Goal: Task Accomplishment & Management: Manage account settings

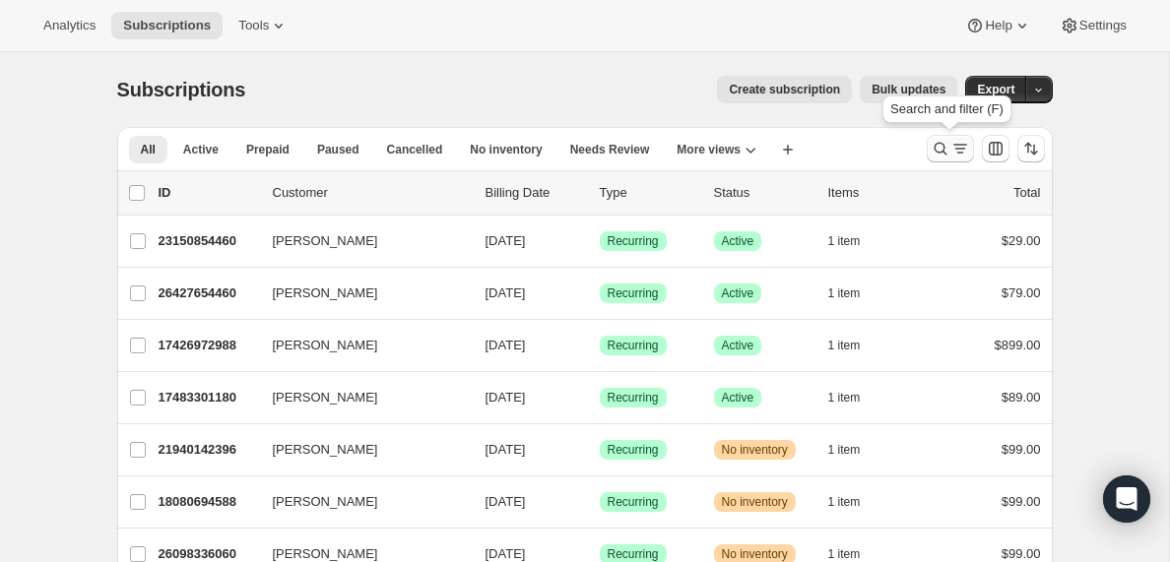
click at [948, 148] on icon "Search and filter results" at bounding box center [940, 149] width 20 height 20
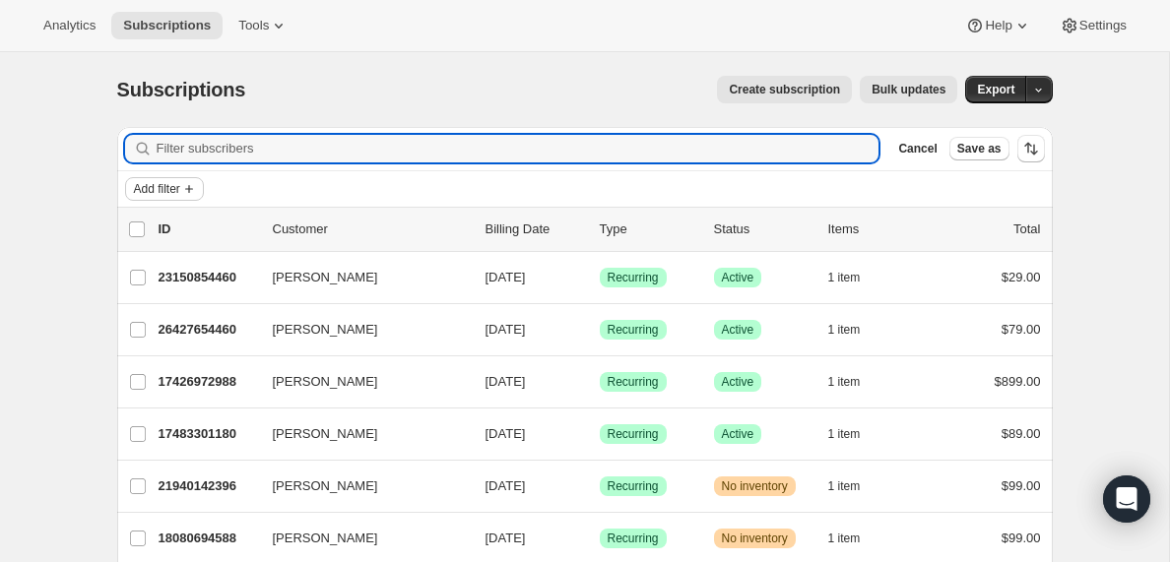
click at [192, 186] on icon "Add filter" at bounding box center [189, 189] width 16 height 16
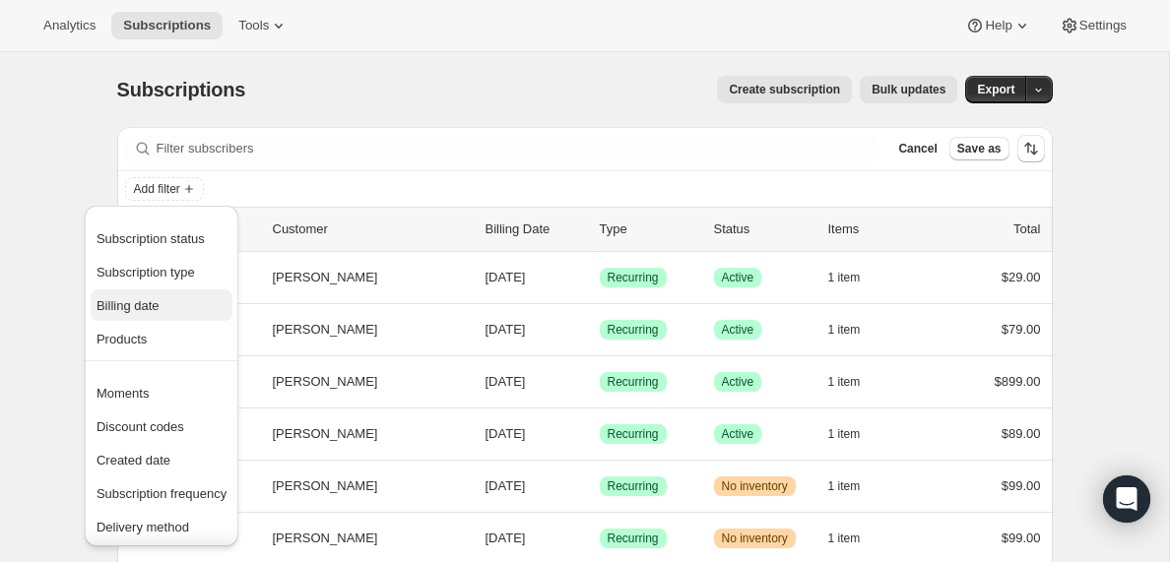
click at [136, 306] on span "Billing date" at bounding box center [127, 305] width 63 height 15
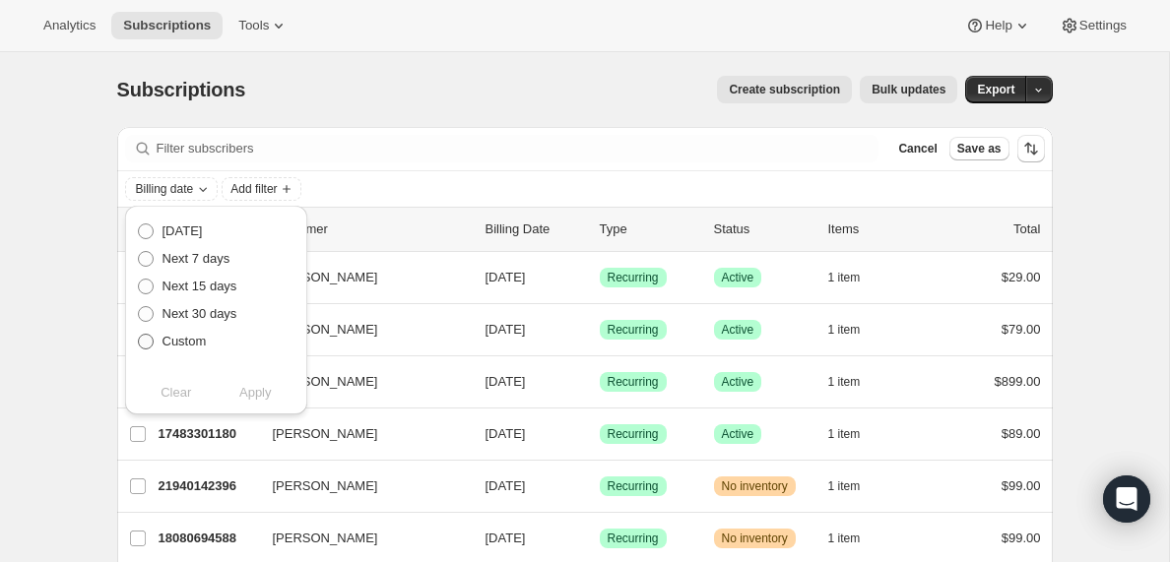
click at [146, 342] on span at bounding box center [146, 342] width 16 height 16
click at [139, 335] on input "Custom" at bounding box center [138, 334] width 1 height 1
radio input "true"
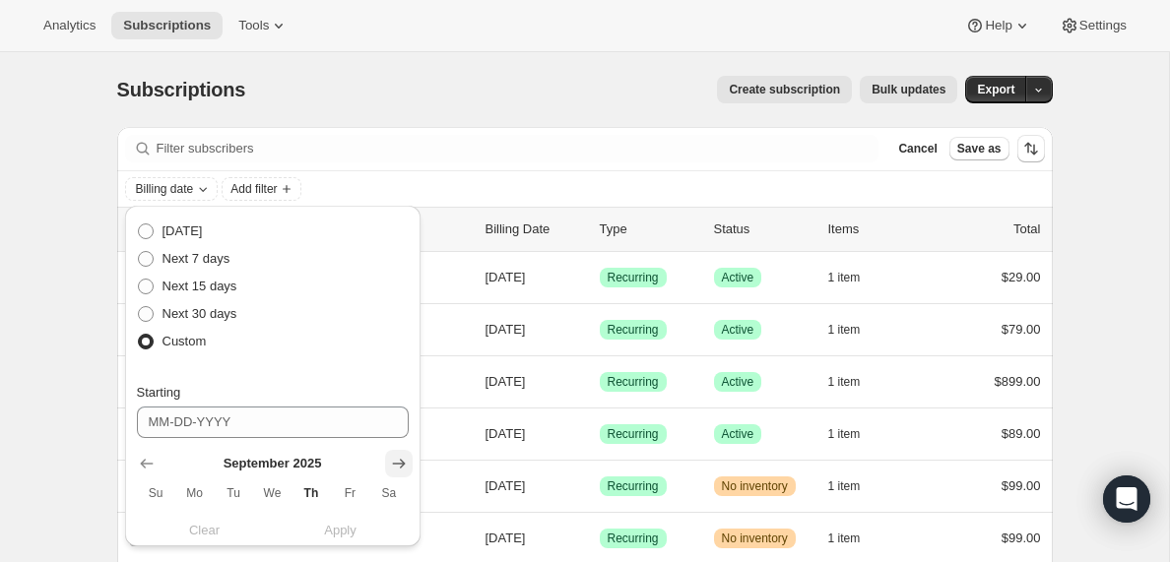
click at [402, 463] on icon "Show next month, October 2025" at bounding box center [398, 464] width 13 height 10
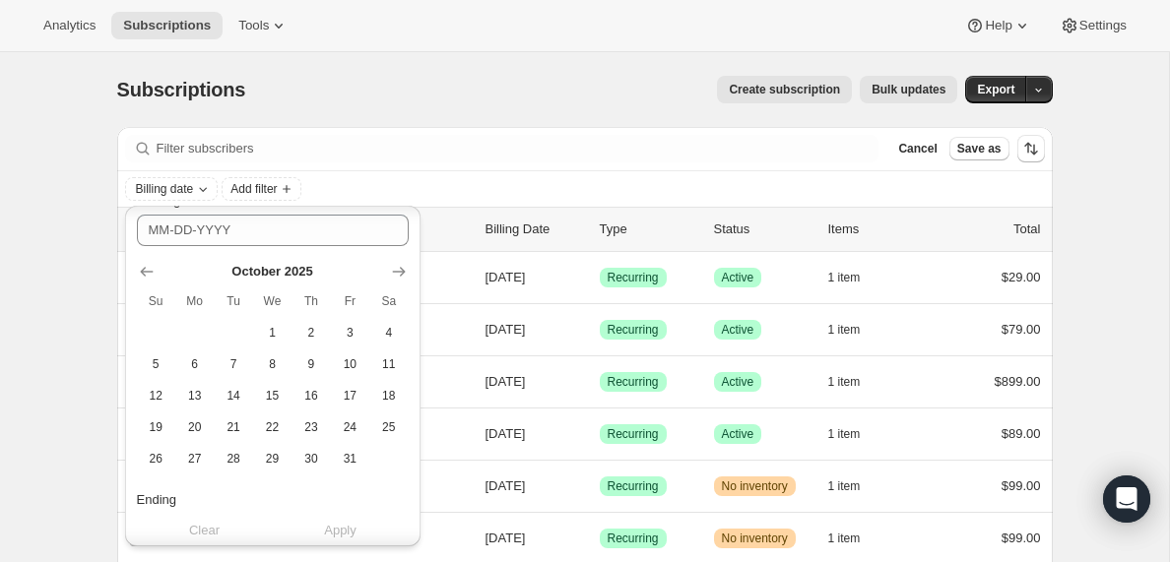
scroll to position [284, 0]
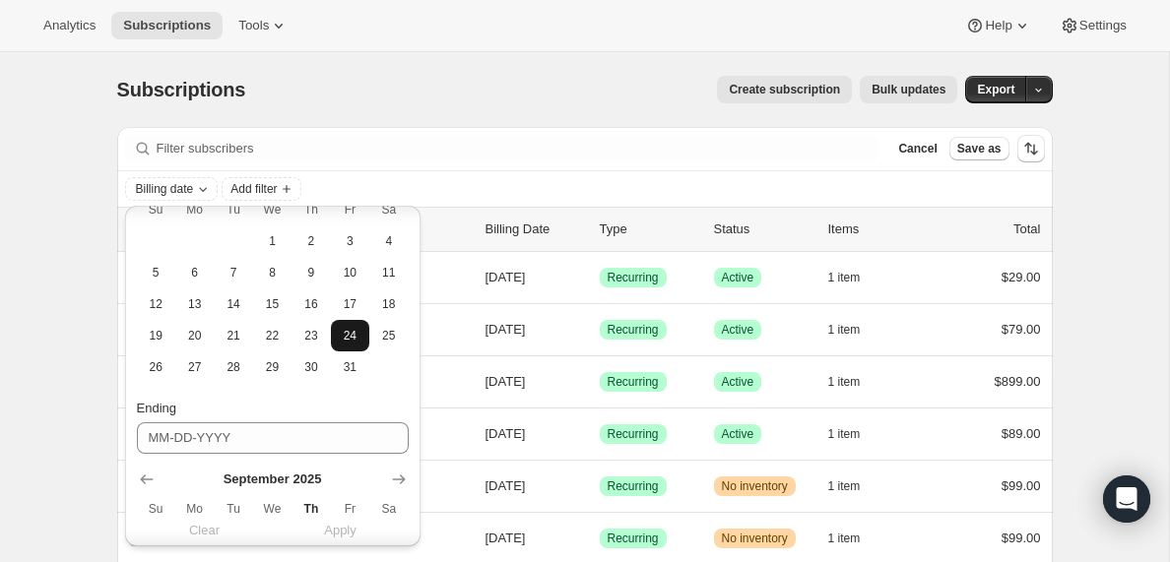
click at [353, 339] on span "24" at bounding box center [350, 336] width 23 height 16
type input "[DATE]"
click at [400, 481] on icon "Show next month, October 2025" at bounding box center [398, 480] width 13 height 10
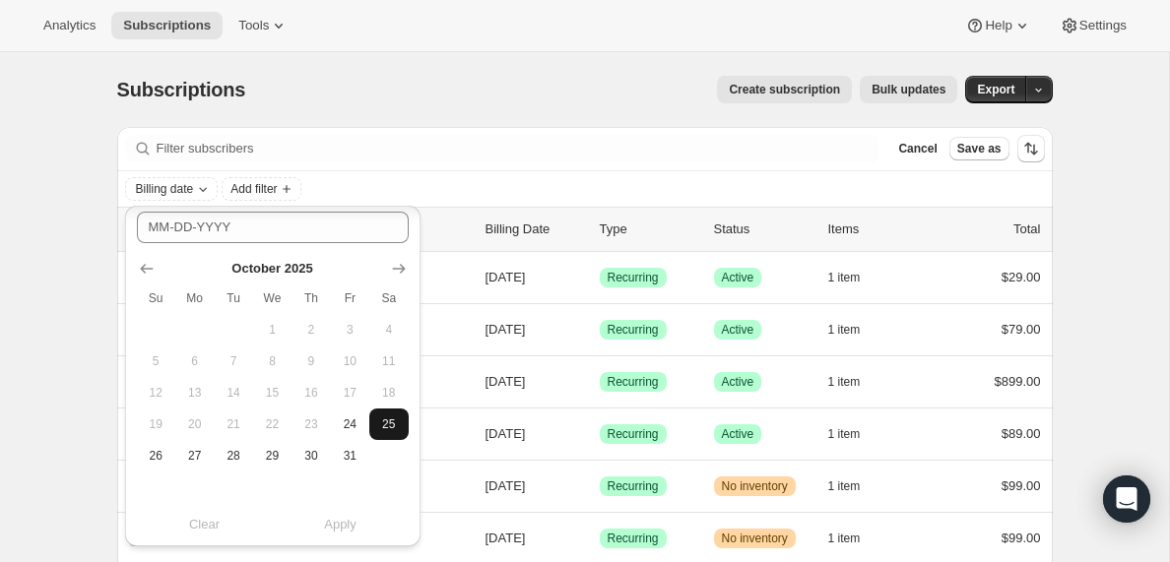
click at [388, 425] on span "25" at bounding box center [388, 424] width 23 height 16
type input "[DATE]"
click at [342, 527] on span "Apply" at bounding box center [340, 525] width 32 height 20
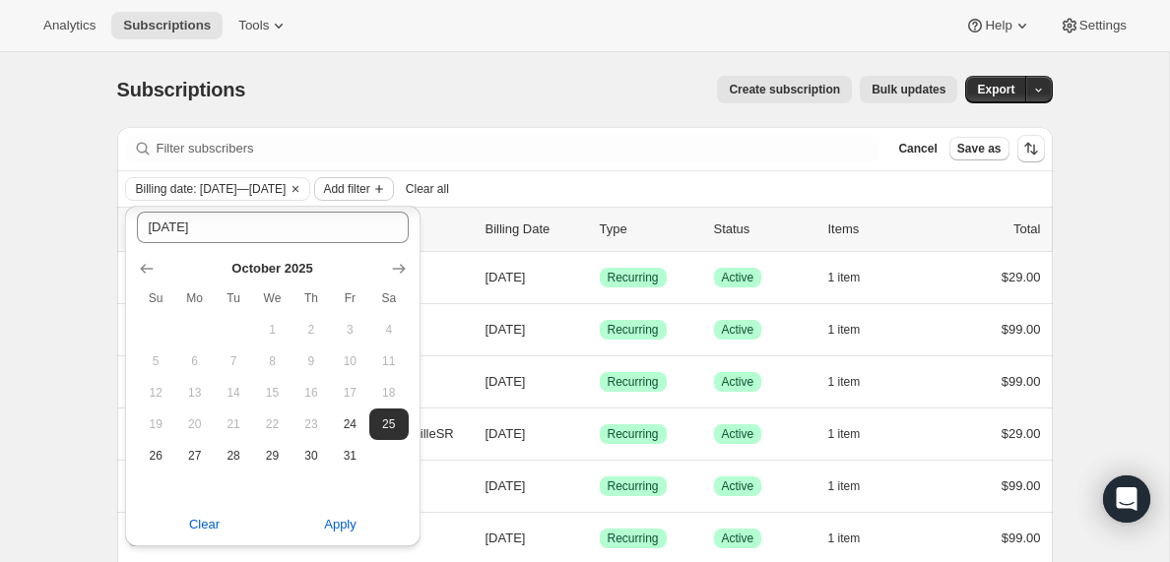
click at [387, 188] on icon "Add filter" at bounding box center [379, 189] width 16 height 16
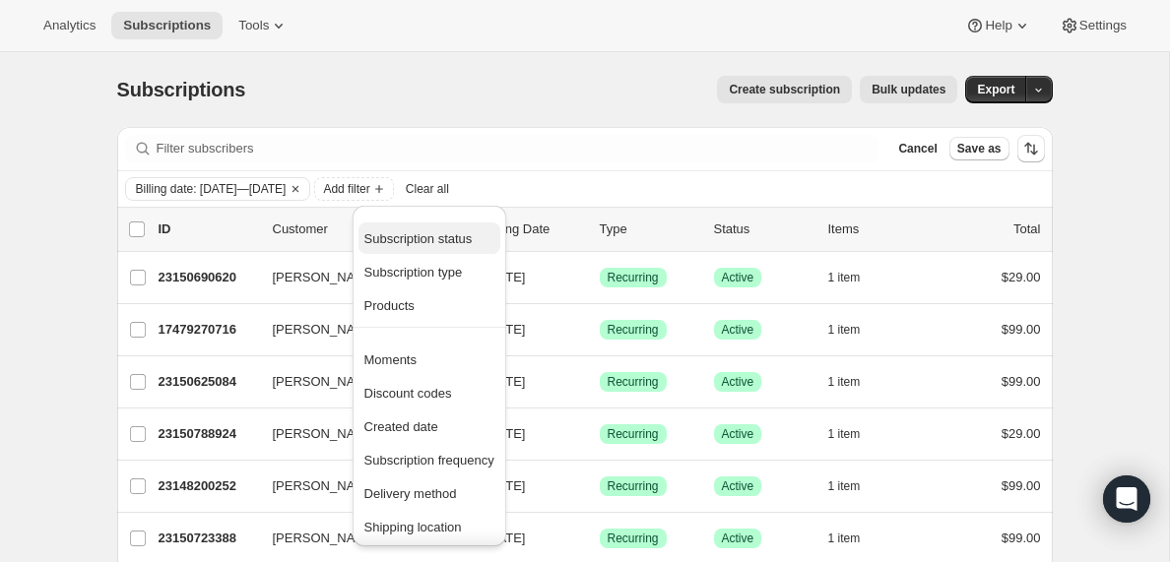
click at [415, 240] on span "Subscription status" at bounding box center [418, 238] width 108 height 15
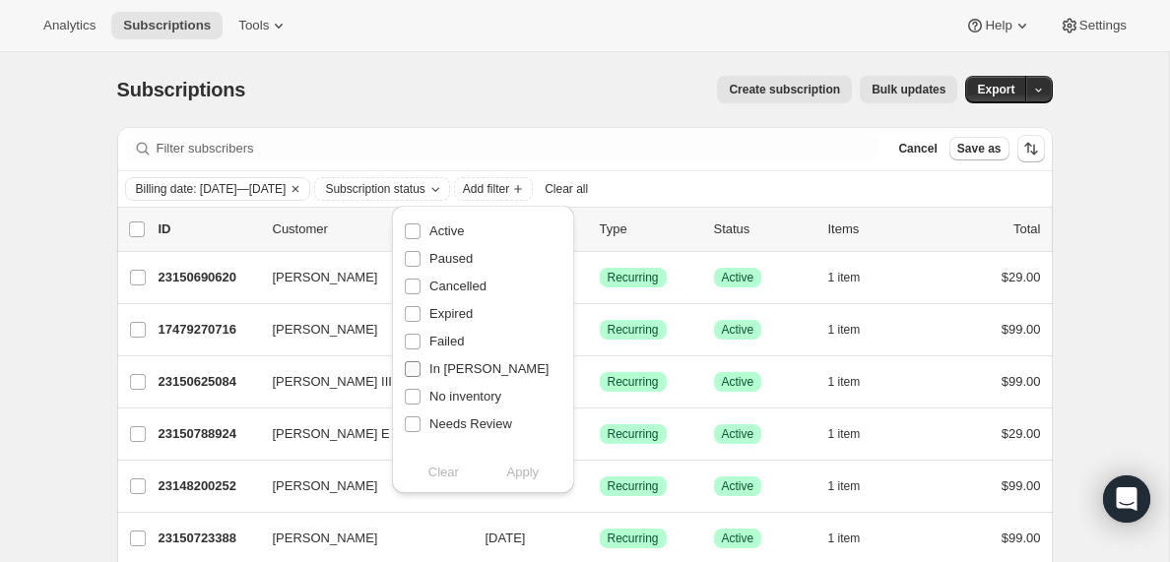
click at [412, 371] on input "In [PERSON_NAME]" at bounding box center [413, 369] width 16 height 16
checkbox input "true"
click at [529, 473] on span "Apply" at bounding box center [523, 473] width 32 height 20
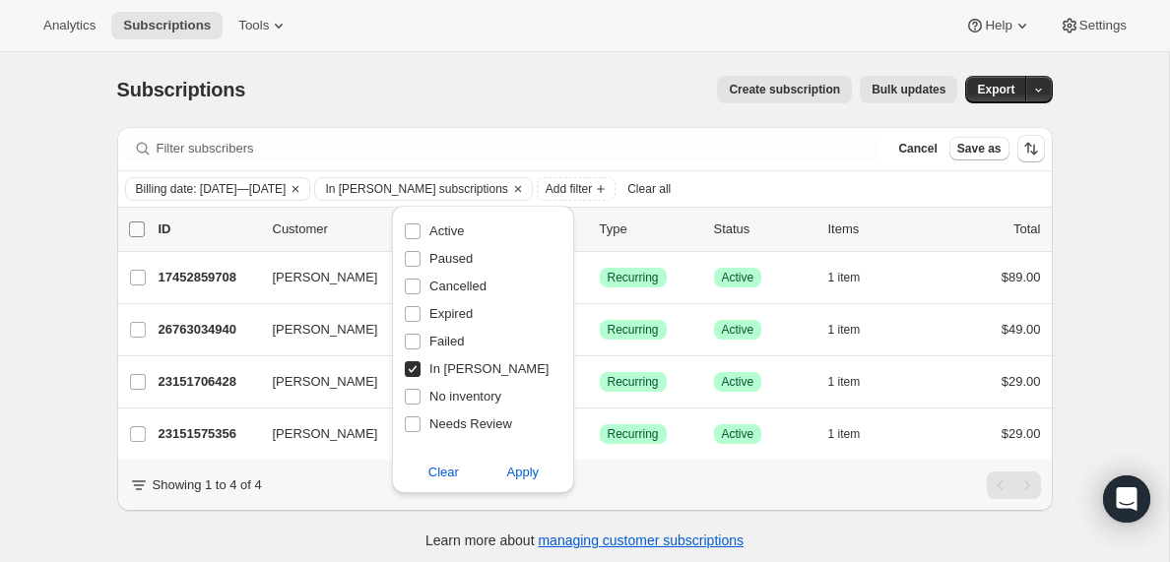
click at [137, 224] on input "0 selected" at bounding box center [137, 230] width 16 height 16
checkbox input "true"
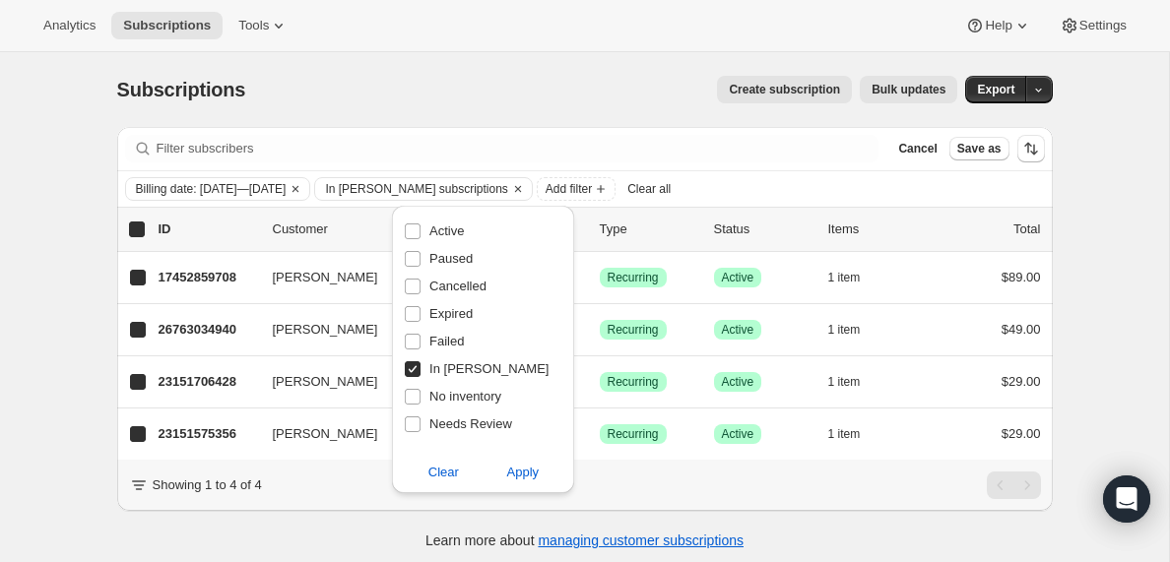
checkbox input "true"
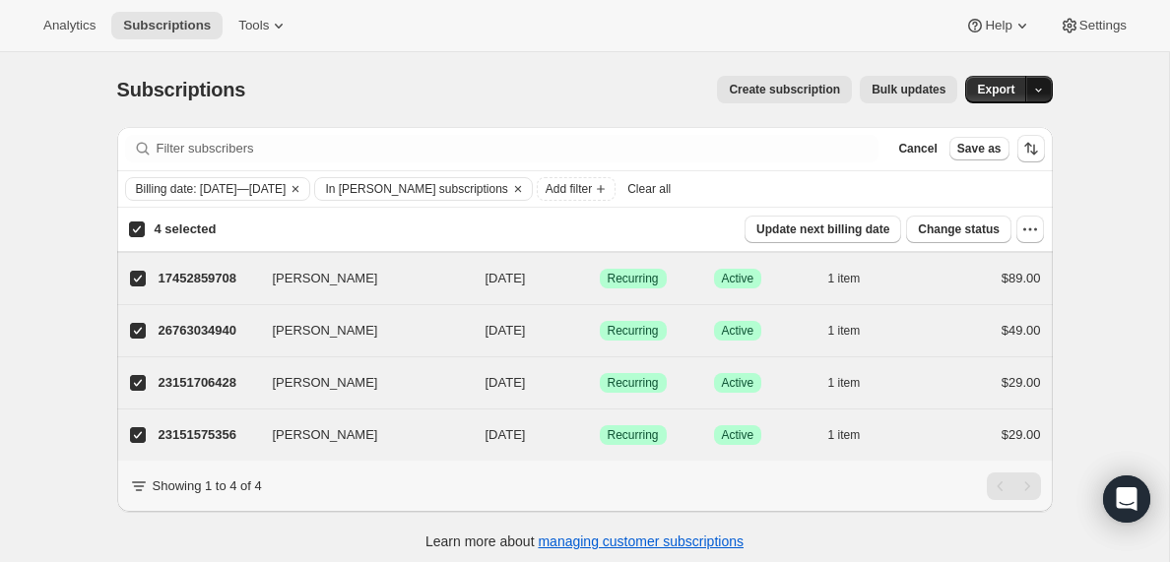
click at [1037, 83] on span "button" at bounding box center [1038, 90] width 13 height 14
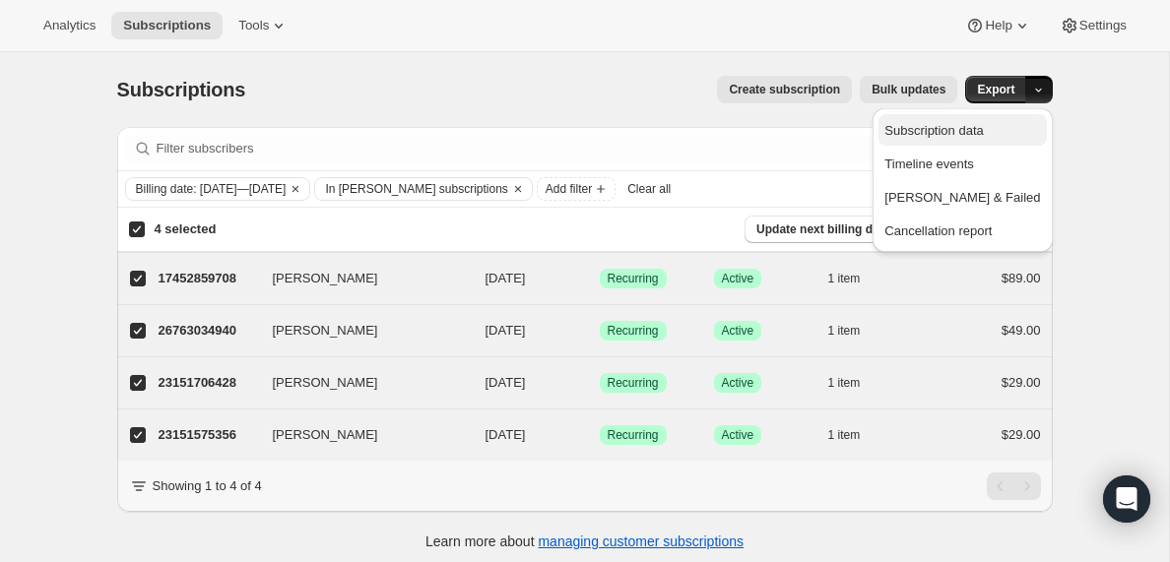
click at [970, 130] on span "Subscription data" at bounding box center [933, 130] width 98 height 15
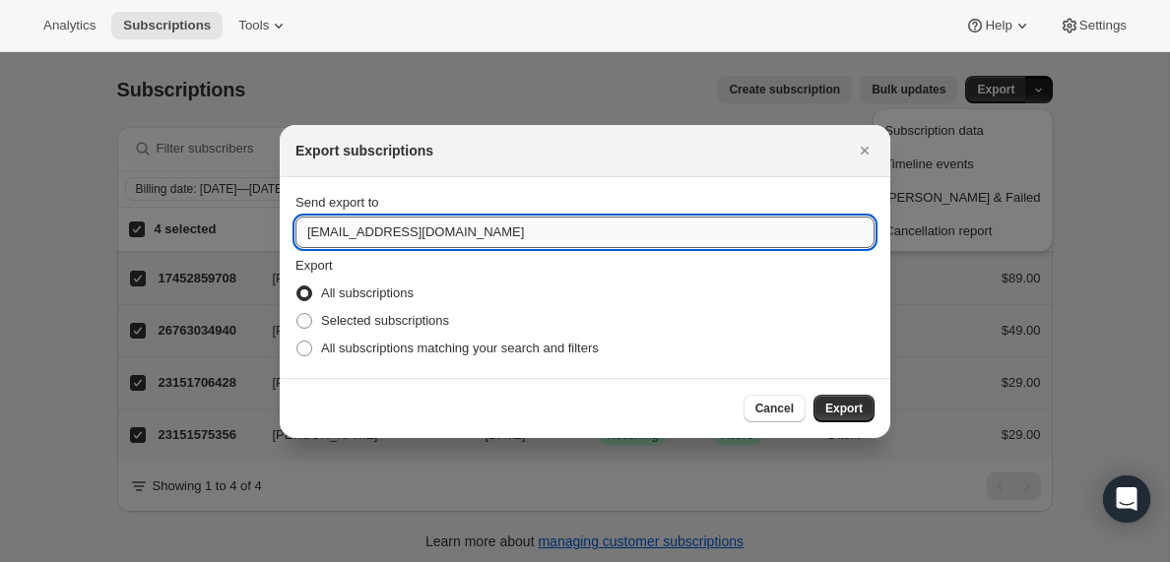
click at [356, 235] on input "[EMAIL_ADDRESS][DOMAIN_NAME]" at bounding box center [584, 233] width 579 height 32
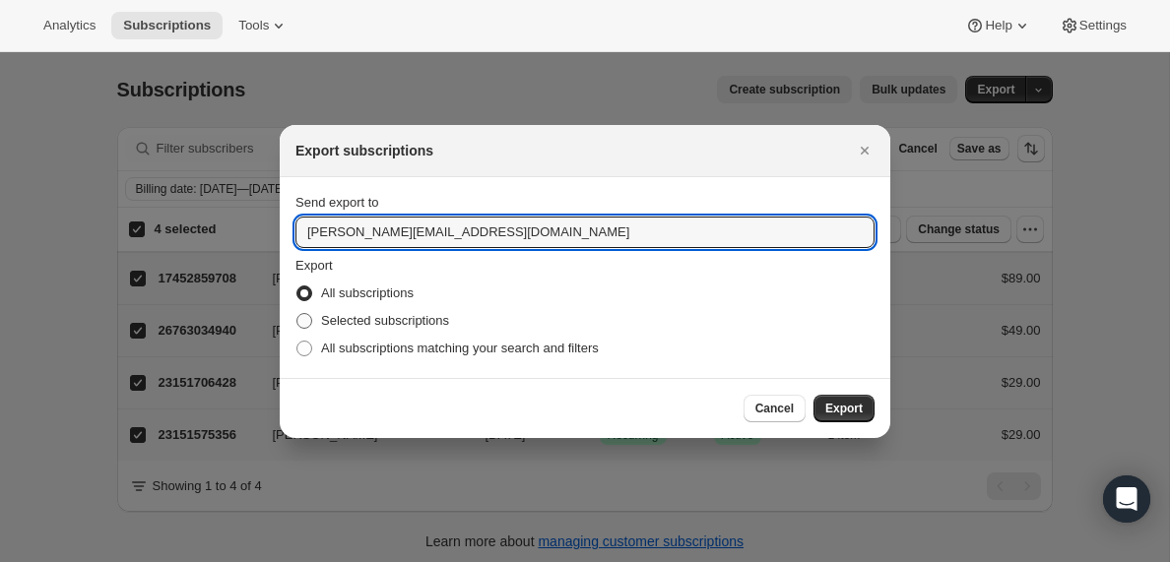
type input "[PERSON_NAME][EMAIL_ADDRESS][DOMAIN_NAME]"
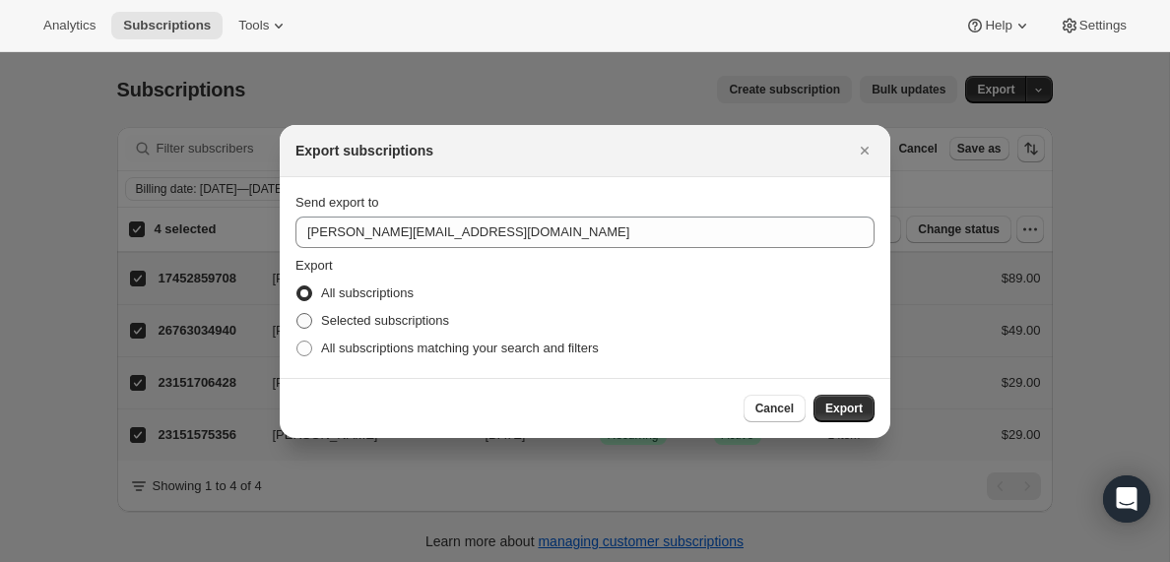
click at [305, 324] on span ":ra:" at bounding box center [304, 321] width 16 height 16
click at [297, 314] on input "Selected subscriptions" at bounding box center [296, 313] width 1 height 1
radio input "true"
click at [842, 413] on span "Export" at bounding box center [843, 409] width 37 height 16
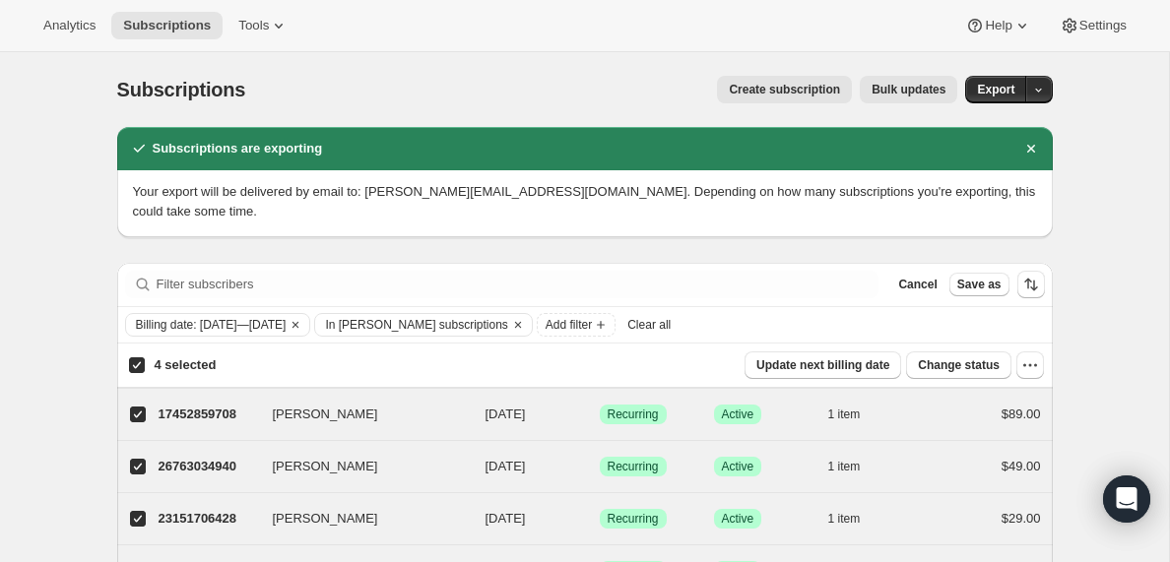
click at [670, 322] on span "Clear all" at bounding box center [648, 325] width 43 height 16
checkbox input "false"
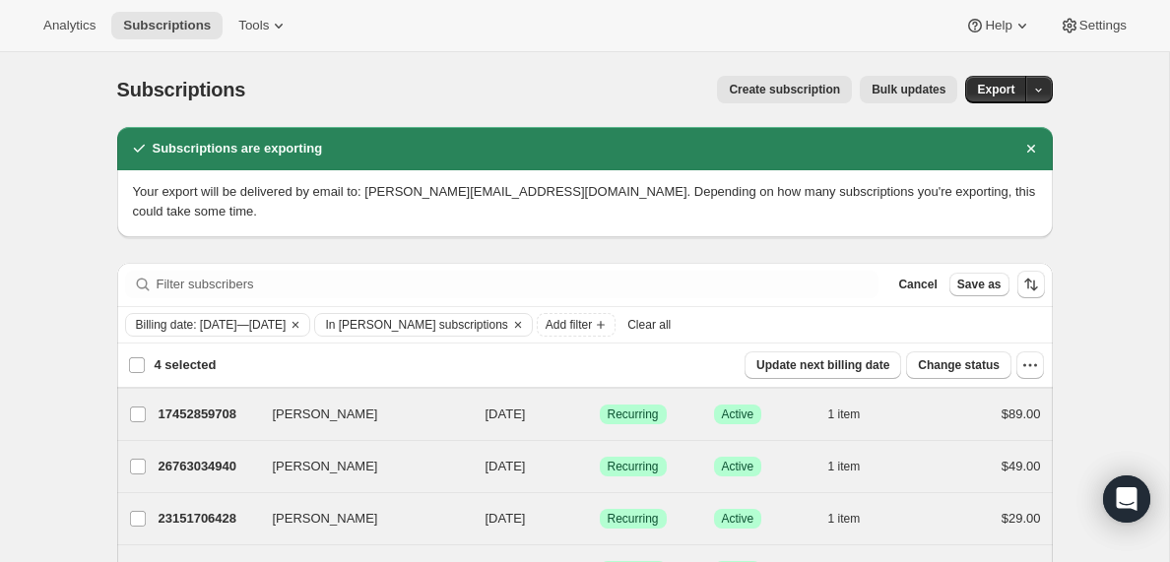
checkbox input "false"
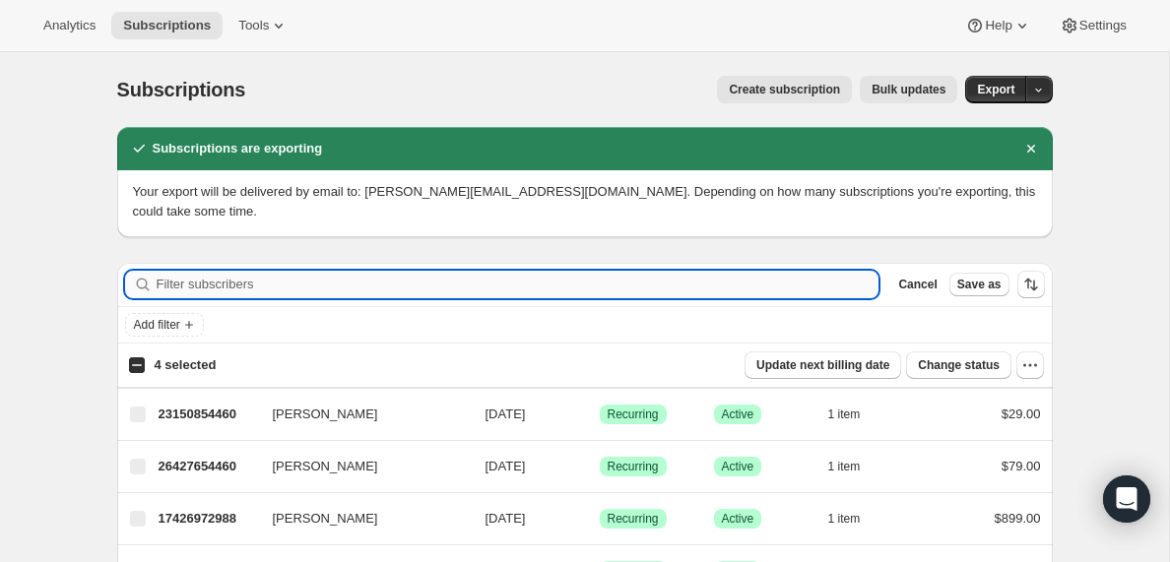
click at [231, 282] on input "Filter subscribers" at bounding box center [518, 285] width 723 height 28
paste input "[EMAIL_ADDRESS][DOMAIN_NAME]"
type input "[EMAIL_ADDRESS][DOMAIN_NAME]"
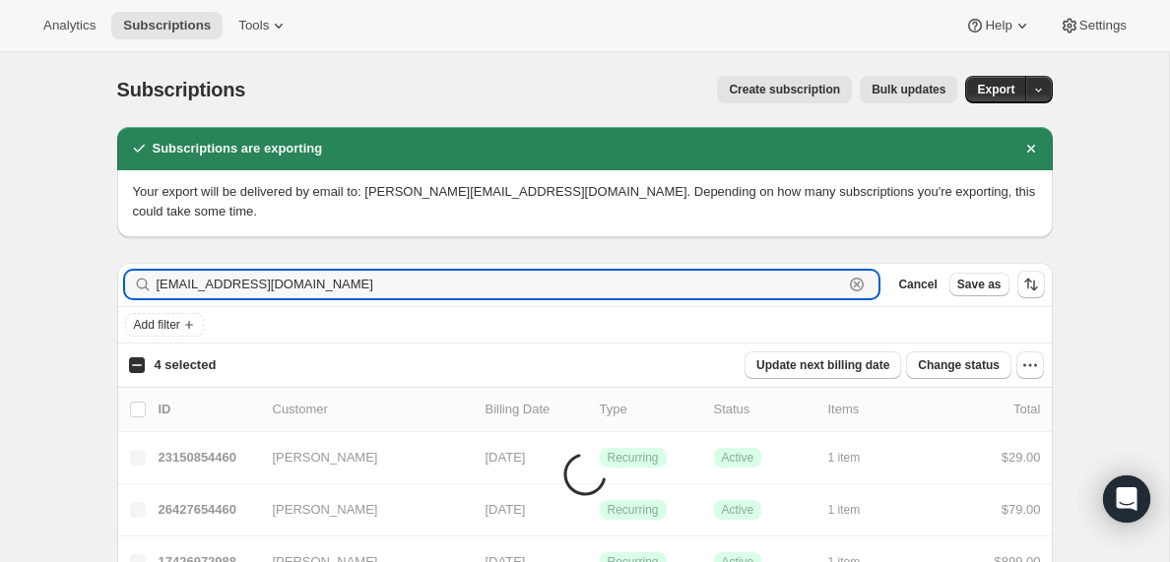
checkbox input "true"
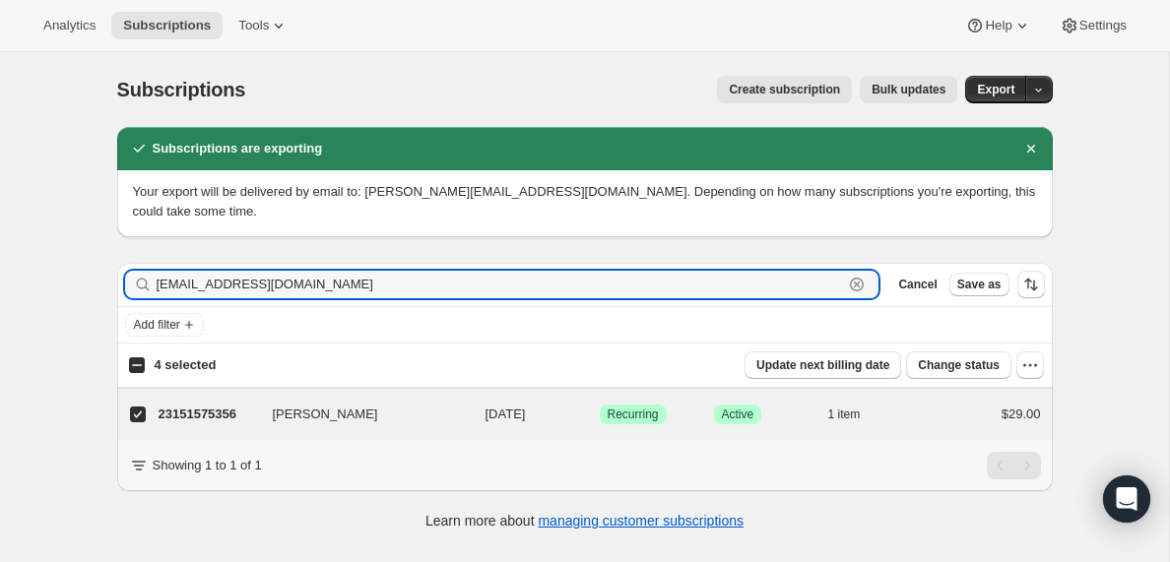
type input "[EMAIL_ADDRESS][DOMAIN_NAME]"
click at [136, 365] on input "4 selected" at bounding box center [137, 365] width 16 height 16
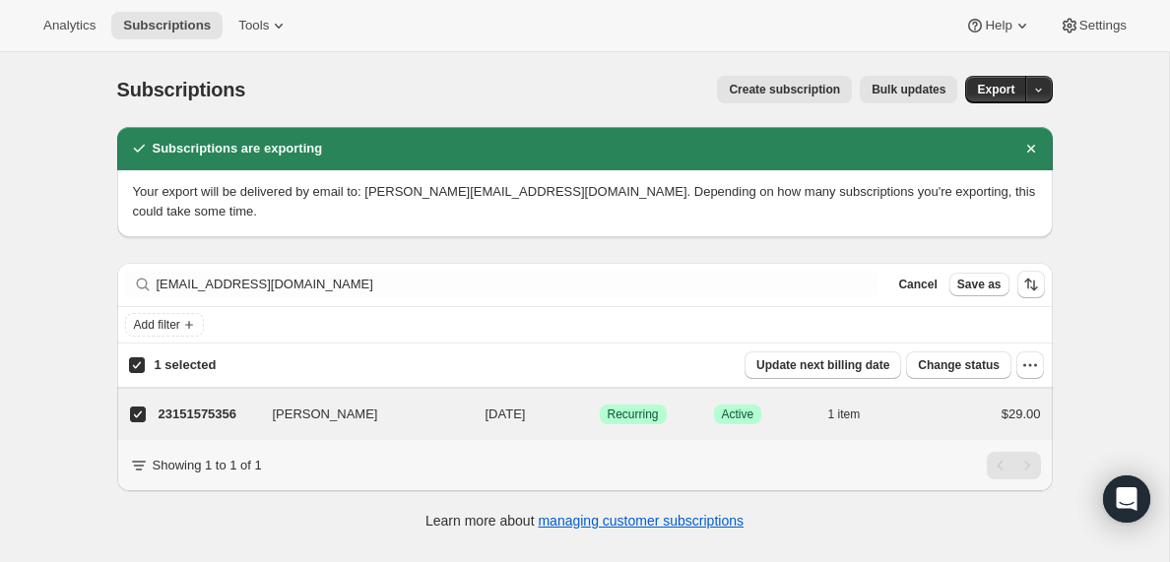
click at [136, 365] on input "1 selected" at bounding box center [137, 365] width 16 height 16
checkbox input "false"
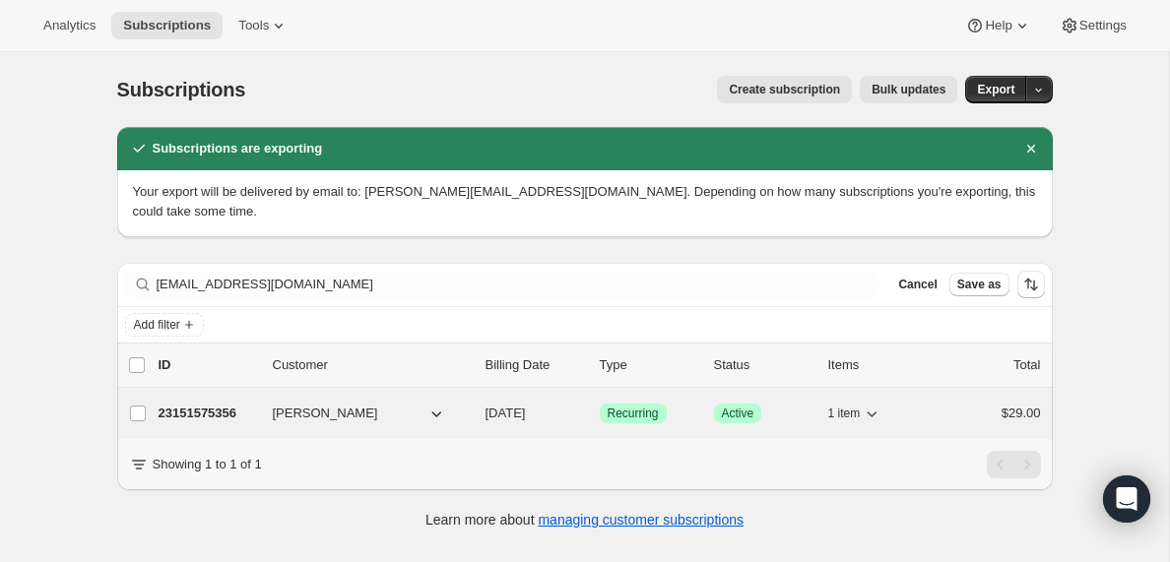
click at [219, 412] on p "23151575356" at bounding box center [208, 414] width 98 height 20
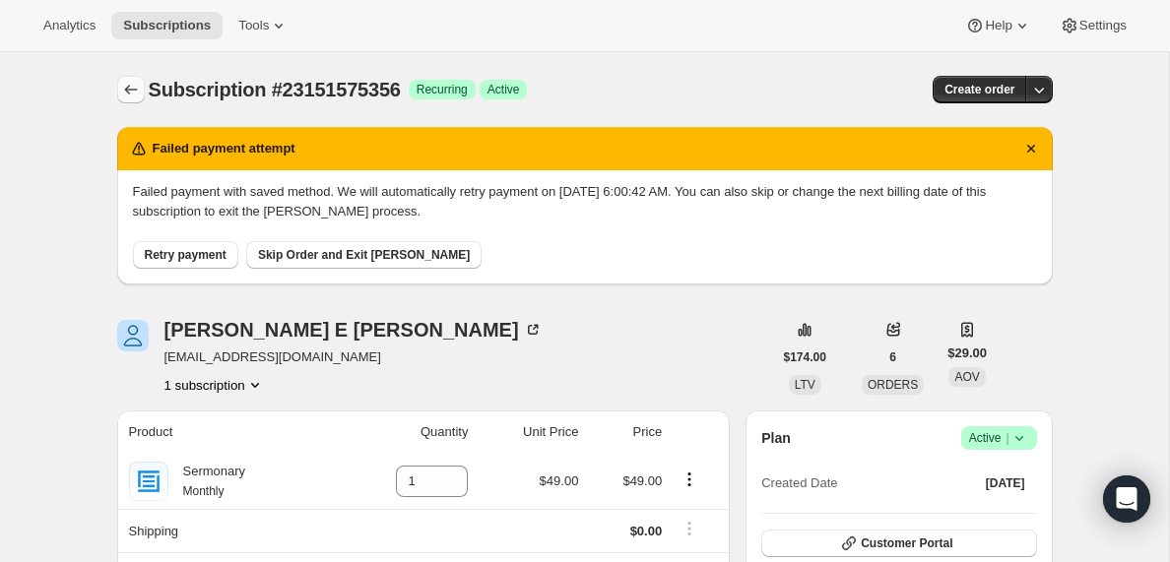
click at [129, 89] on icon "Subscriptions" at bounding box center [131, 90] width 20 height 20
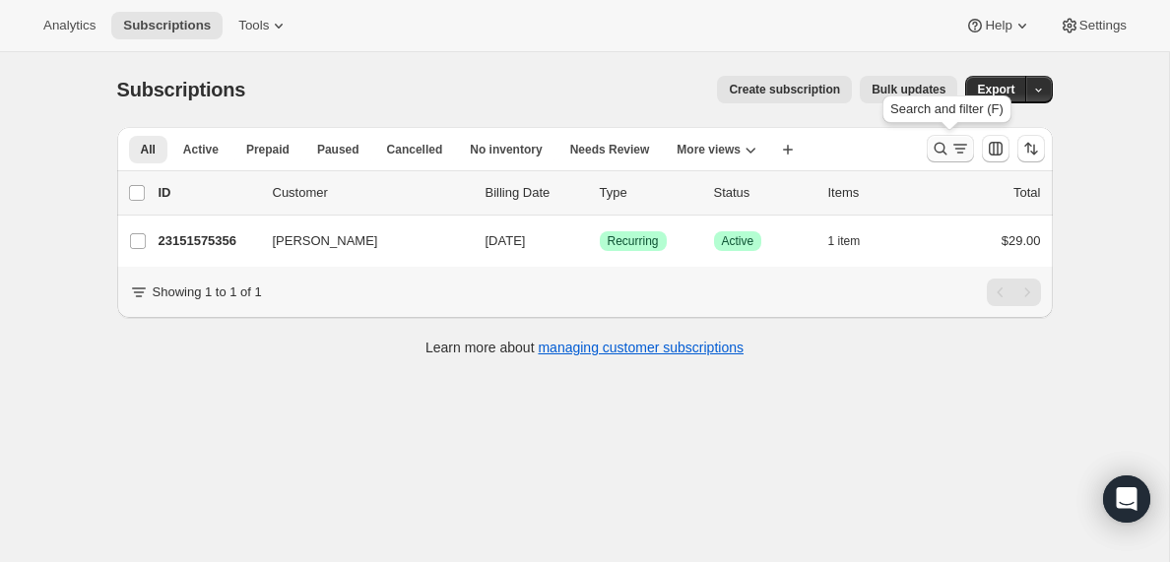
click at [961, 149] on icon "Search and filter results" at bounding box center [960, 149] width 20 height 20
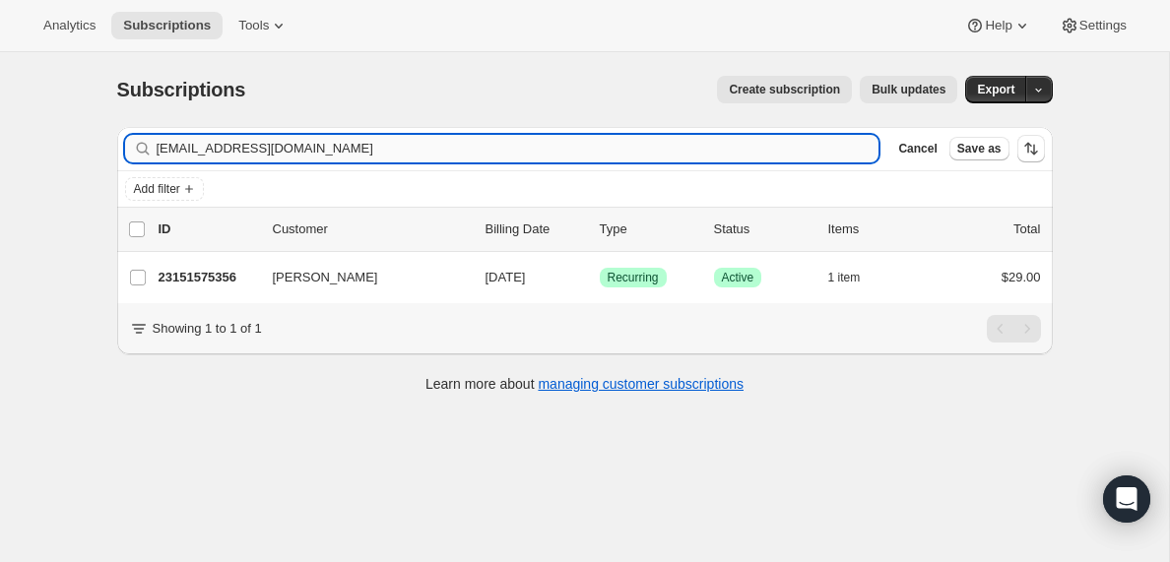
click at [229, 145] on input "[EMAIL_ADDRESS][DOMAIN_NAME]" at bounding box center [518, 149] width 723 height 28
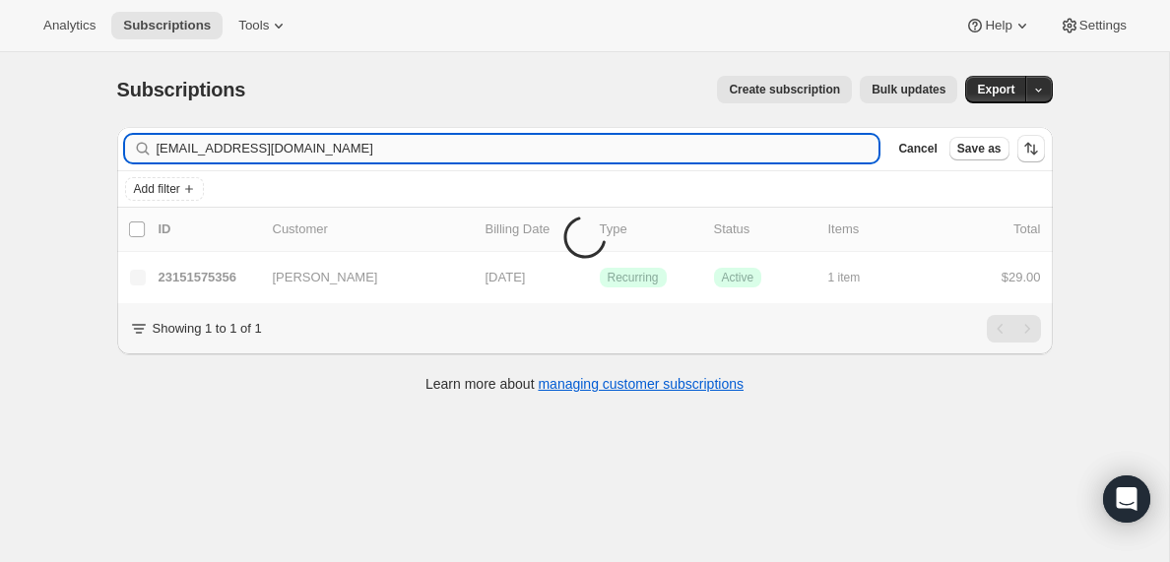
type input "[EMAIL_ADDRESS][DOMAIN_NAME]"
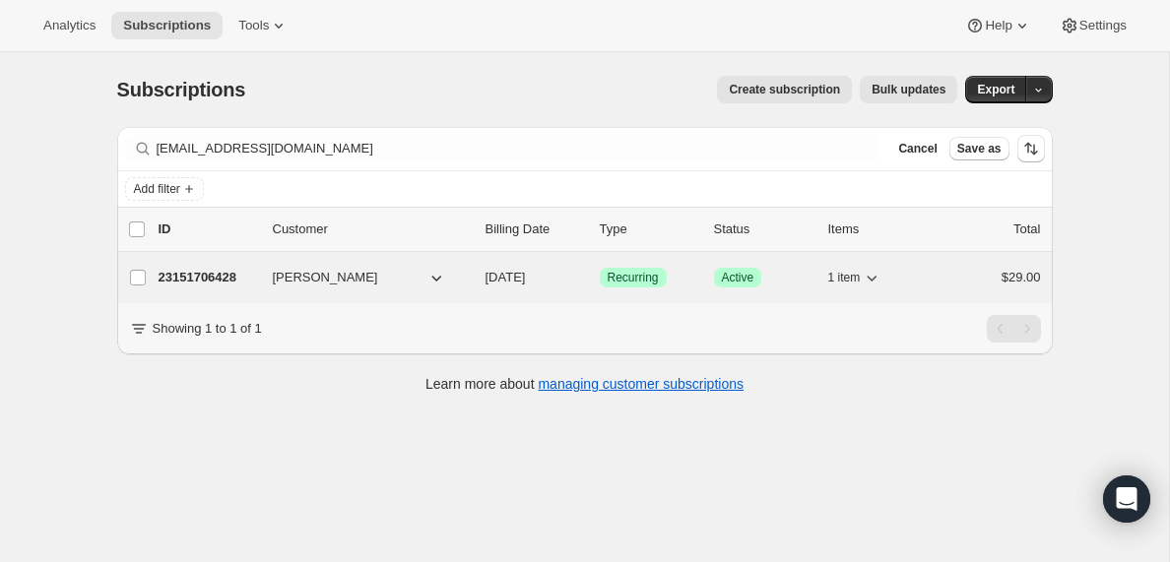
click at [185, 274] on p "23151706428" at bounding box center [208, 278] width 98 height 20
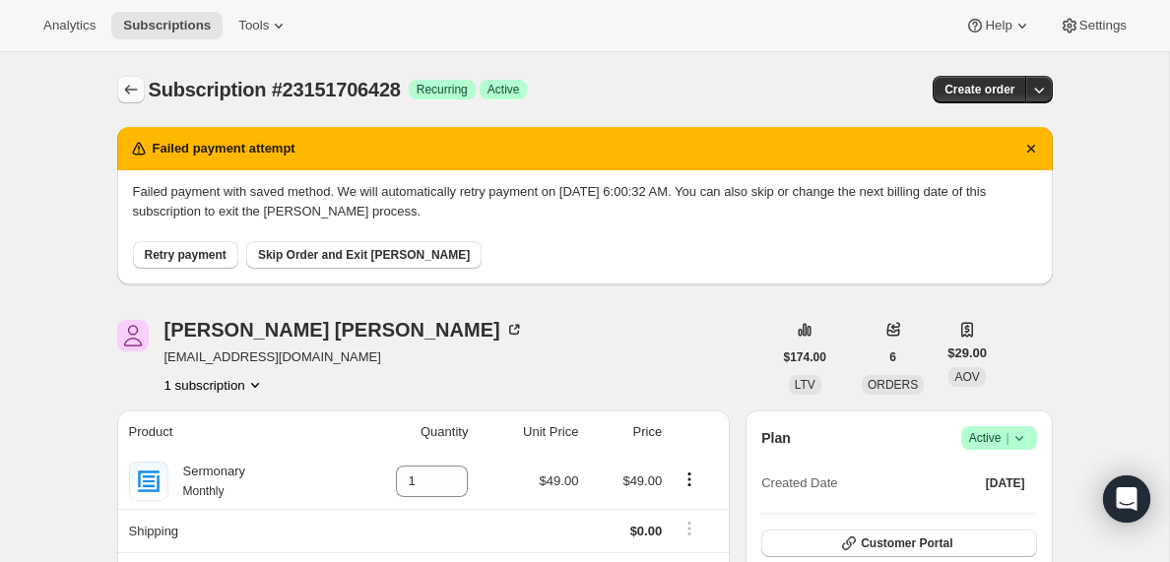
click at [127, 86] on icon "Subscriptions" at bounding box center [131, 90] width 20 height 20
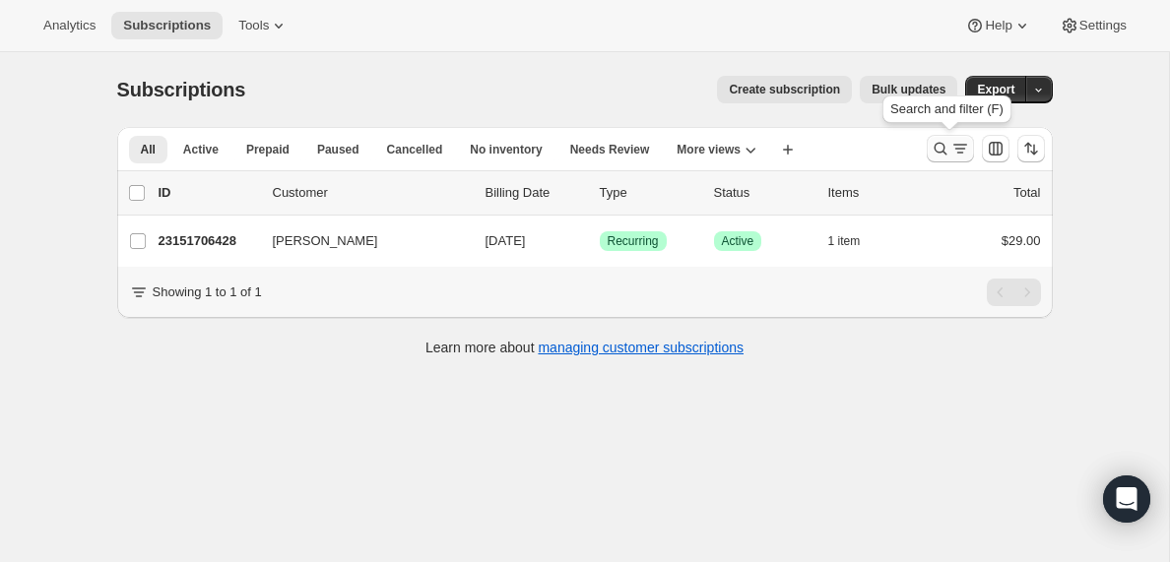
click at [952, 156] on icon "Search and filter results" at bounding box center [960, 149] width 20 height 20
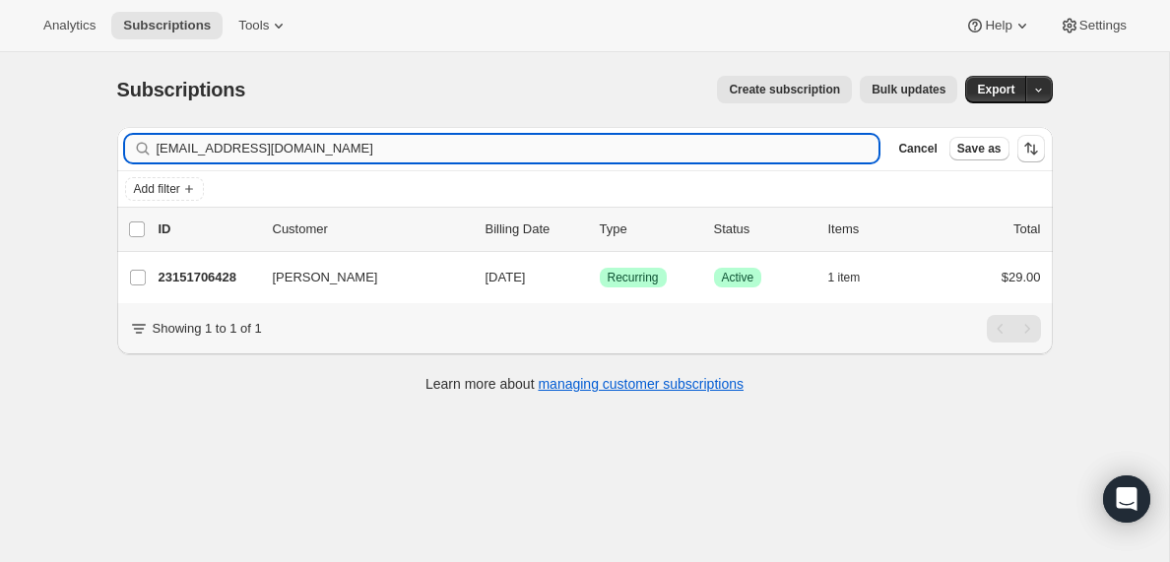
click at [376, 152] on input "[EMAIL_ADDRESS][DOMAIN_NAME]" at bounding box center [518, 149] width 723 height 28
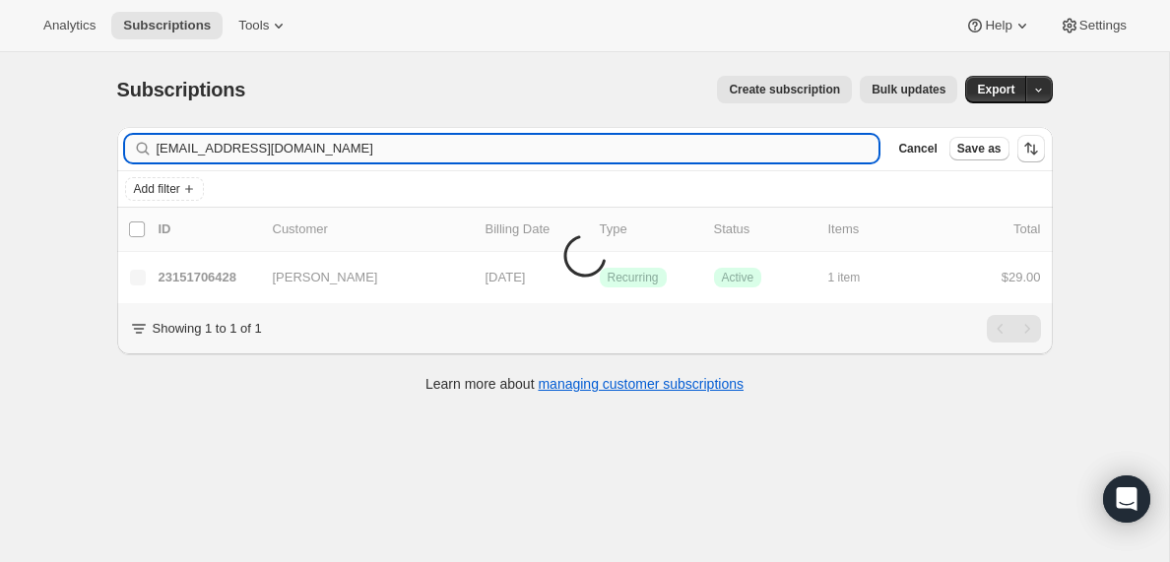
type input "[EMAIL_ADDRESS][DOMAIN_NAME]"
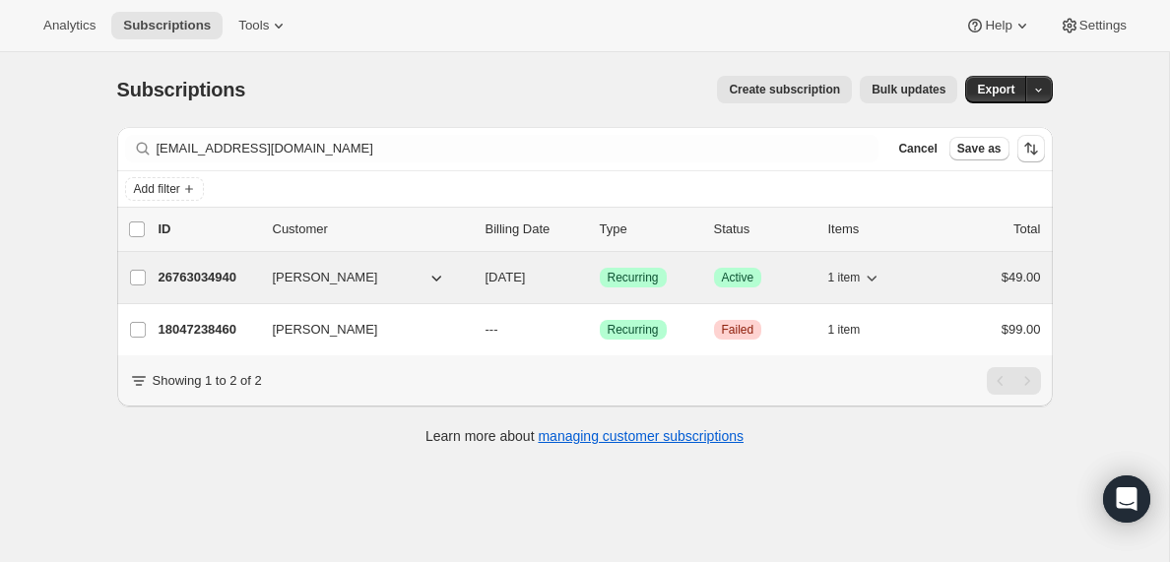
click at [201, 276] on p "26763034940" at bounding box center [208, 278] width 98 height 20
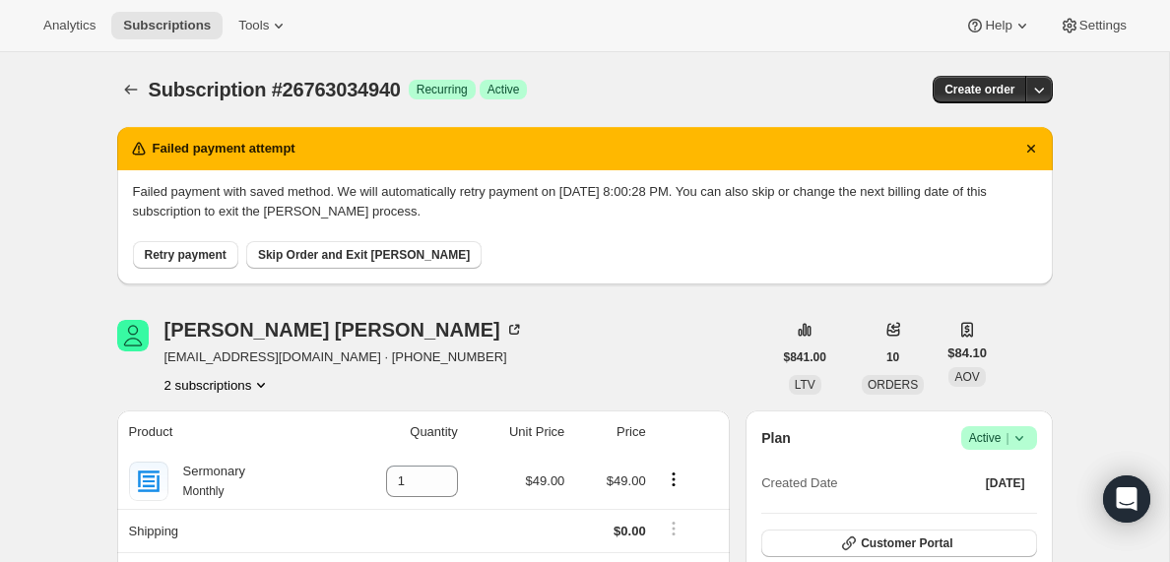
click at [266, 382] on icon "Product actions" at bounding box center [261, 385] width 20 height 20
click at [205, 423] on span "18047238460" at bounding box center [185, 421] width 79 height 15
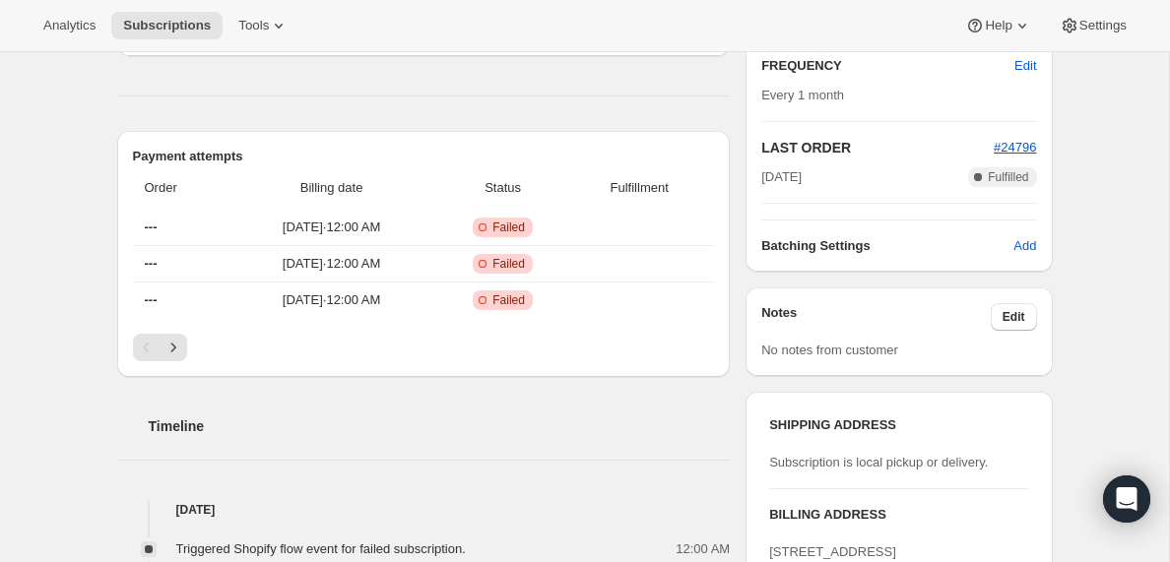
scroll to position [610, 0]
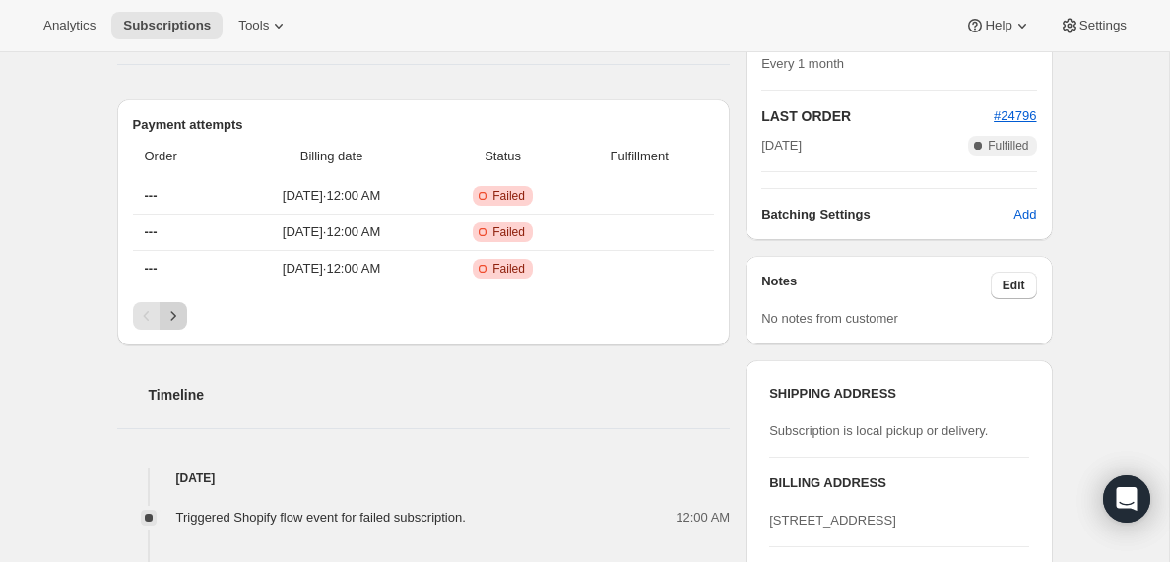
click at [173, 315] on icon "Next" at bounding box center [172, 315] width 5 height 9
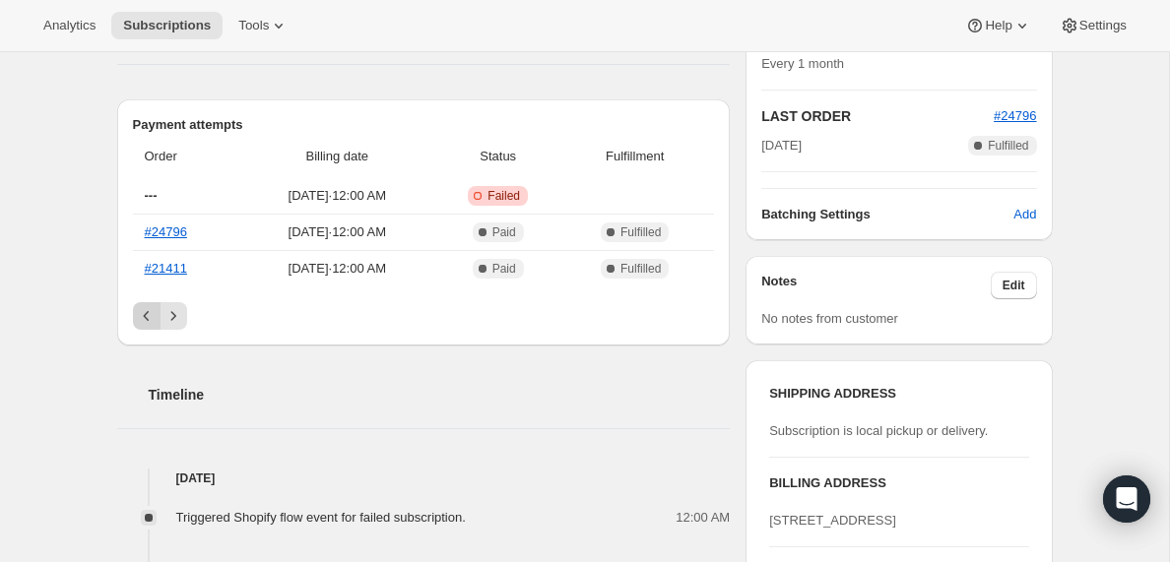
click at [146, 318] on icon "Previous" at bounding box center [146, 316] width 6 height 10
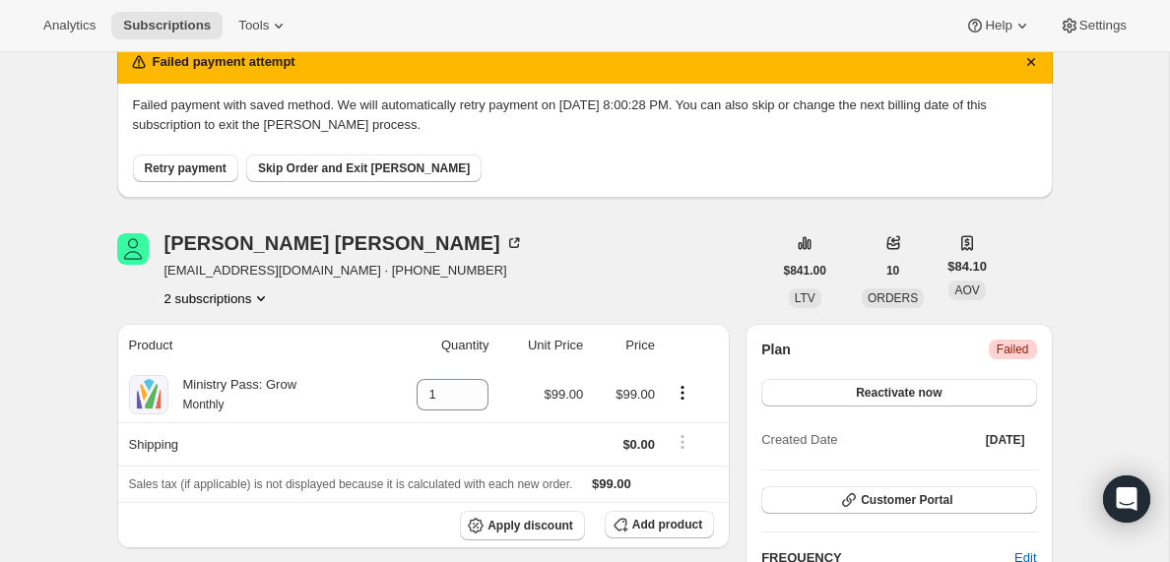
scroll to position [72, 0]
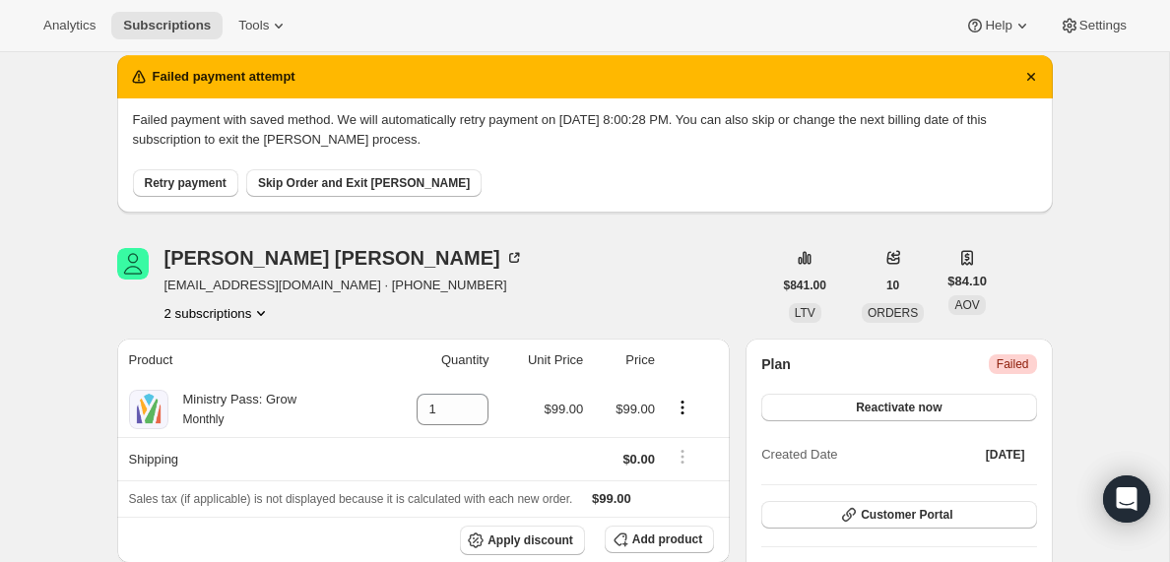
click at [261, 308] on icon "Product actions" at bounding box center [261, 313] width 20 height 20
click at [211, 386] on span "26763034940" at bounding box center [186, 383] width 79 height 15
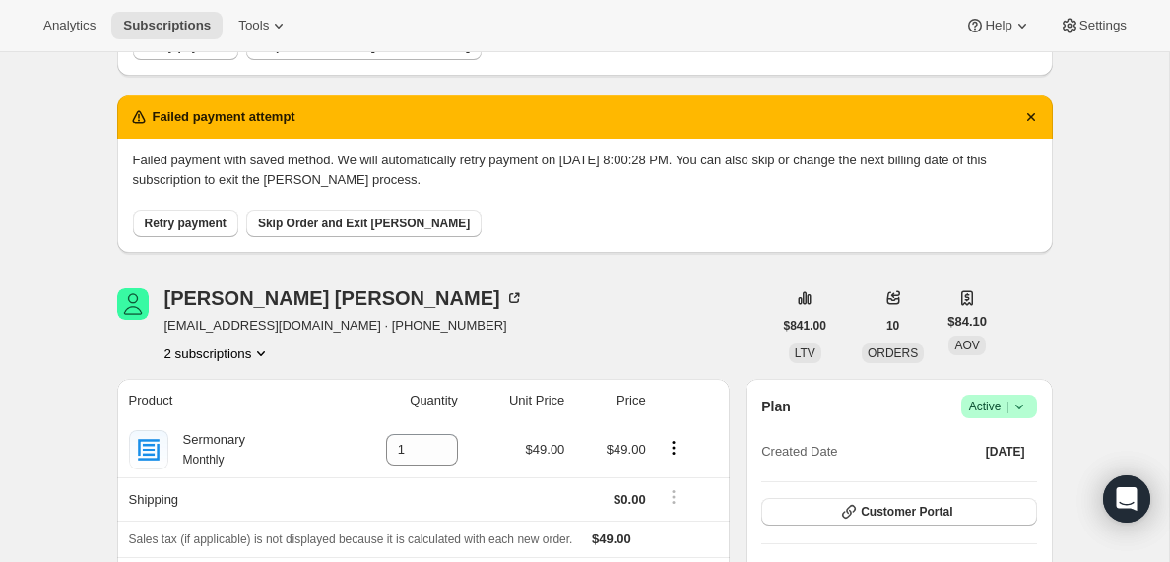
scroll to position [385, 0]
